Goal: Find specific page/section: Find specific page/section

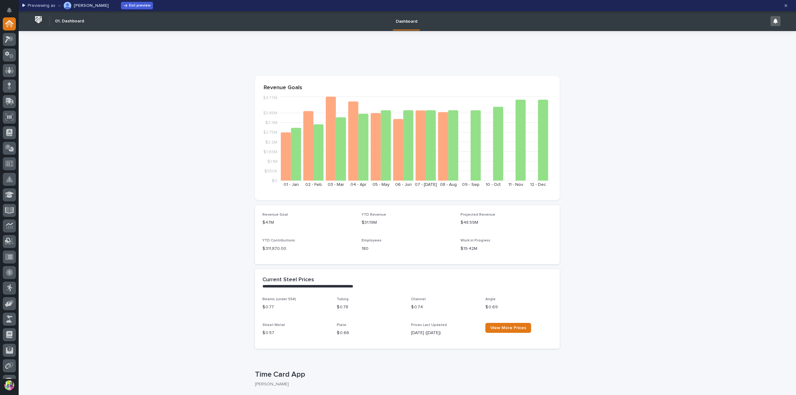
scroll to position [124, 0]
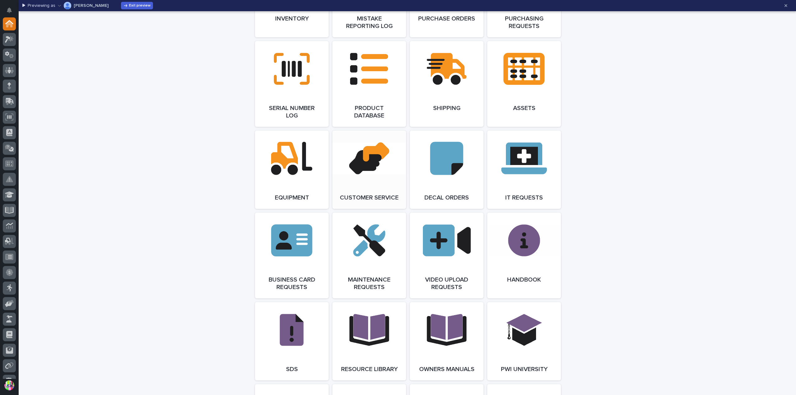
click at [371, 198] on link "Open Link" at bounding box center [370, 170] width 74 height 78
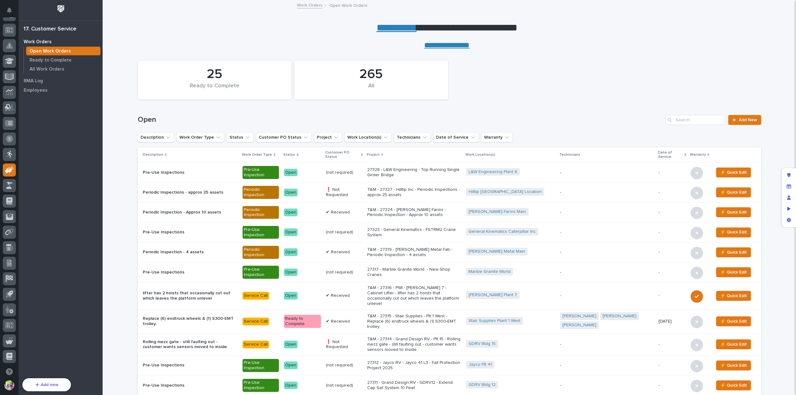
click at [184, 169] on div "Pre-Use Inspections" at bounding box center [190, 172] width 95 height 7
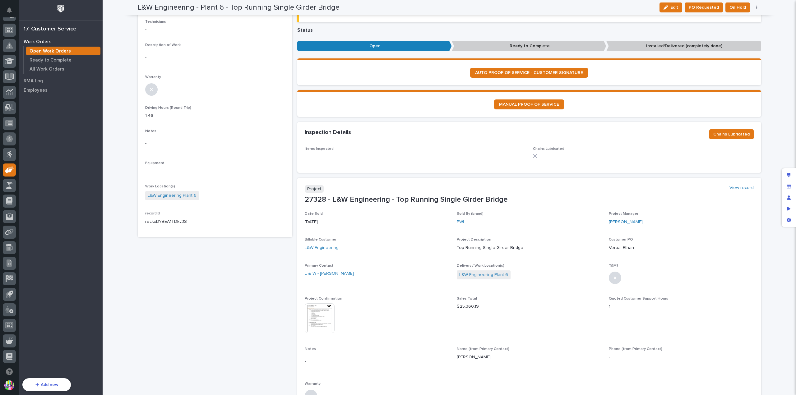
scroll to position [218, 0]
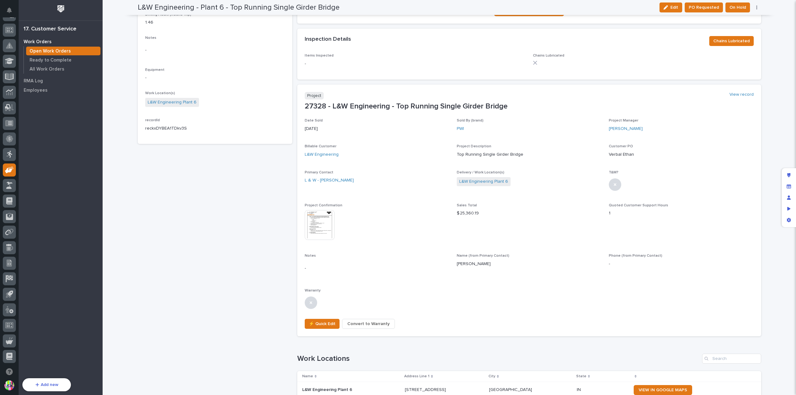
click at [314, 222] on img at bounding box center [320, 225] width 30 height 30
